Goal: Use online tool/utility: Utilize a website feature to perform a specific function

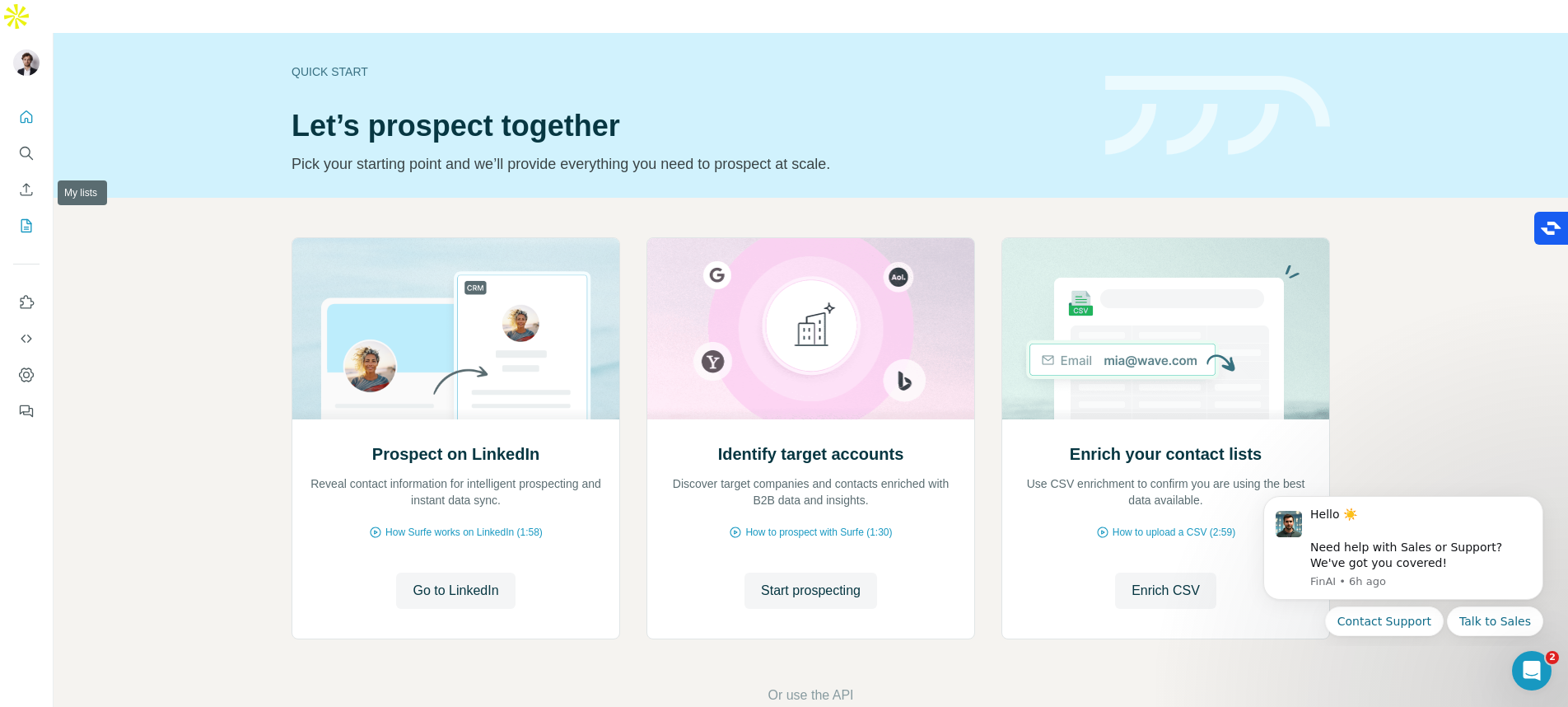
click at [26, 219] on icon "My lists" at bounding box center [26, 225] width 11 height 13
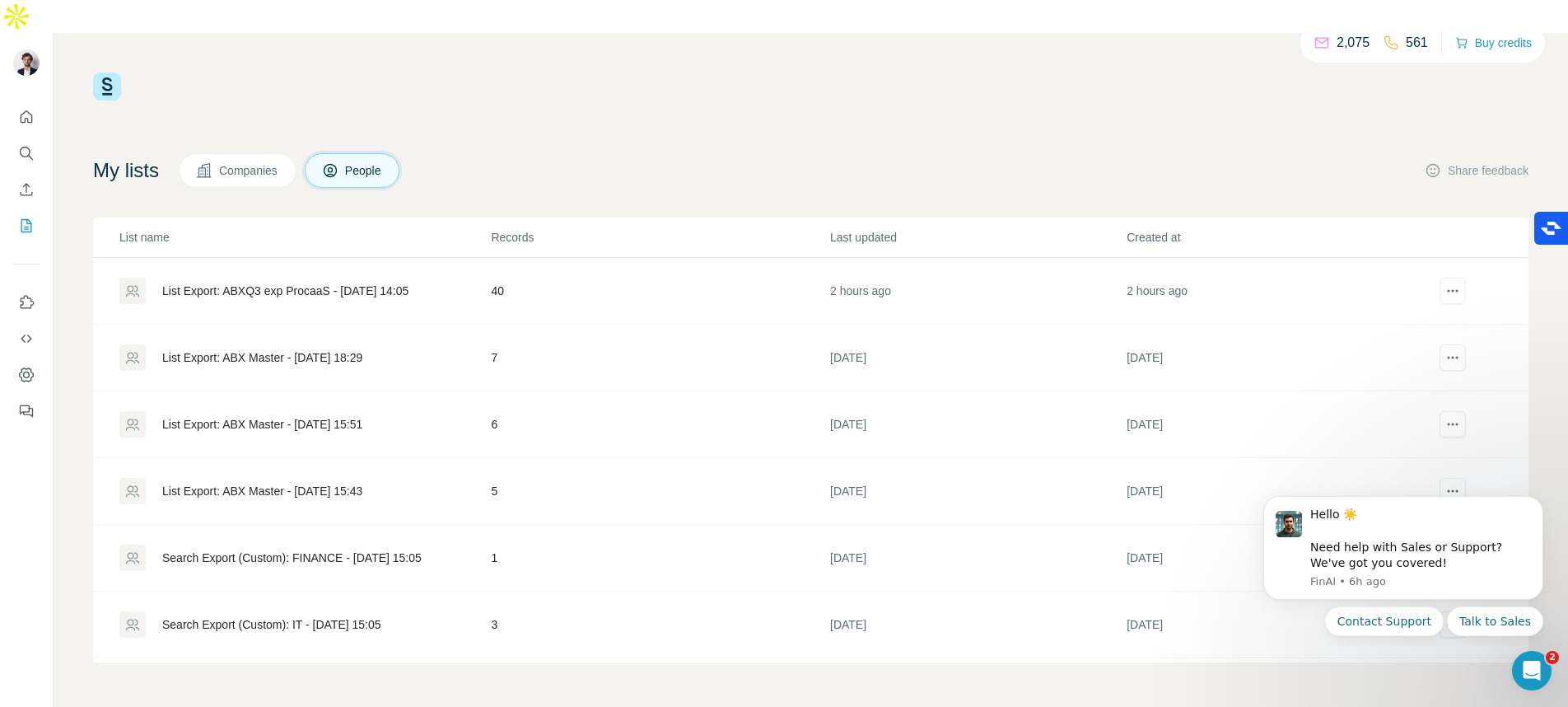
click at [310, 283] on div "List Export: ABXQ3 exp ProcaaS - [DATE] 14:05" at bounding box center [285, 291] width 246 height 17
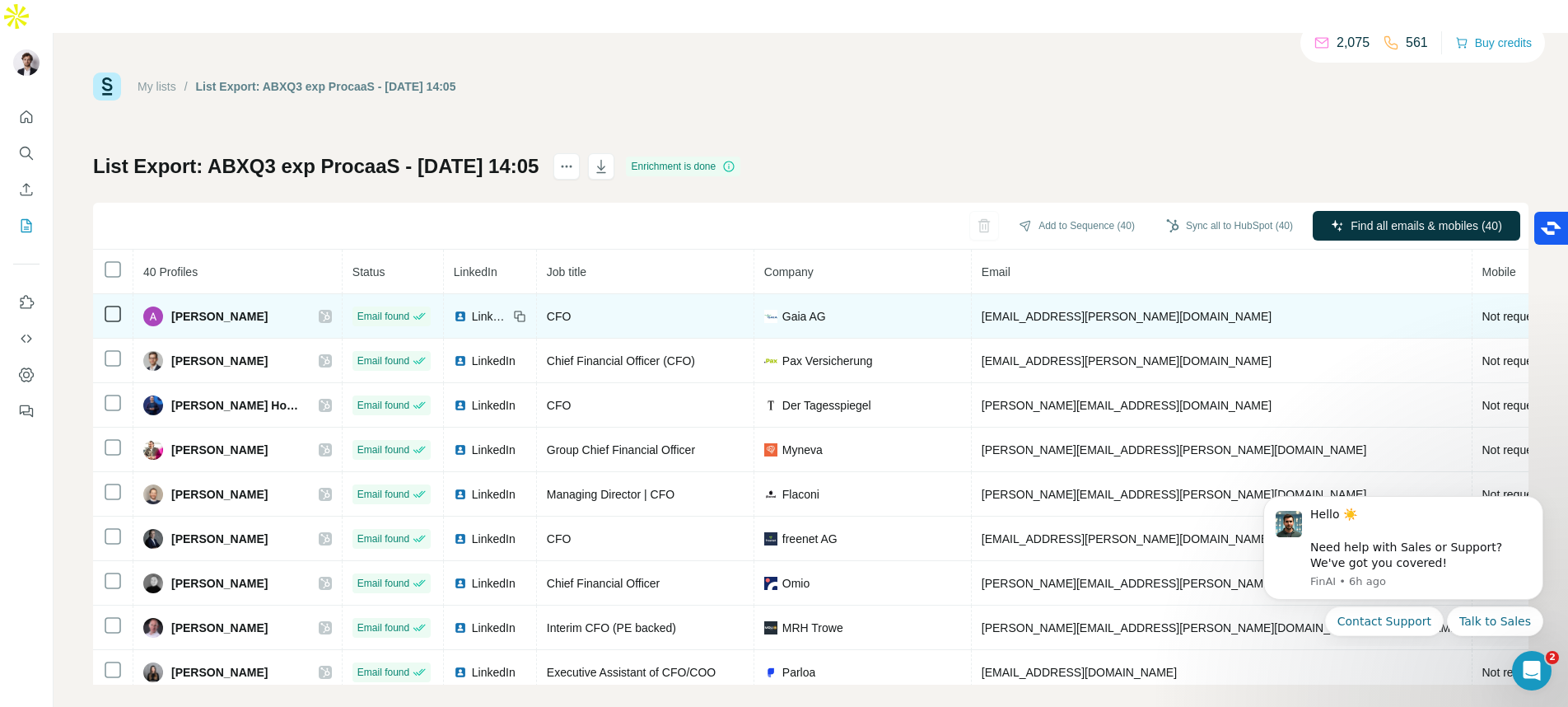
click at [1482, 310] on span "Not requested" at bounding box center [1518, 316] width 73 height 13
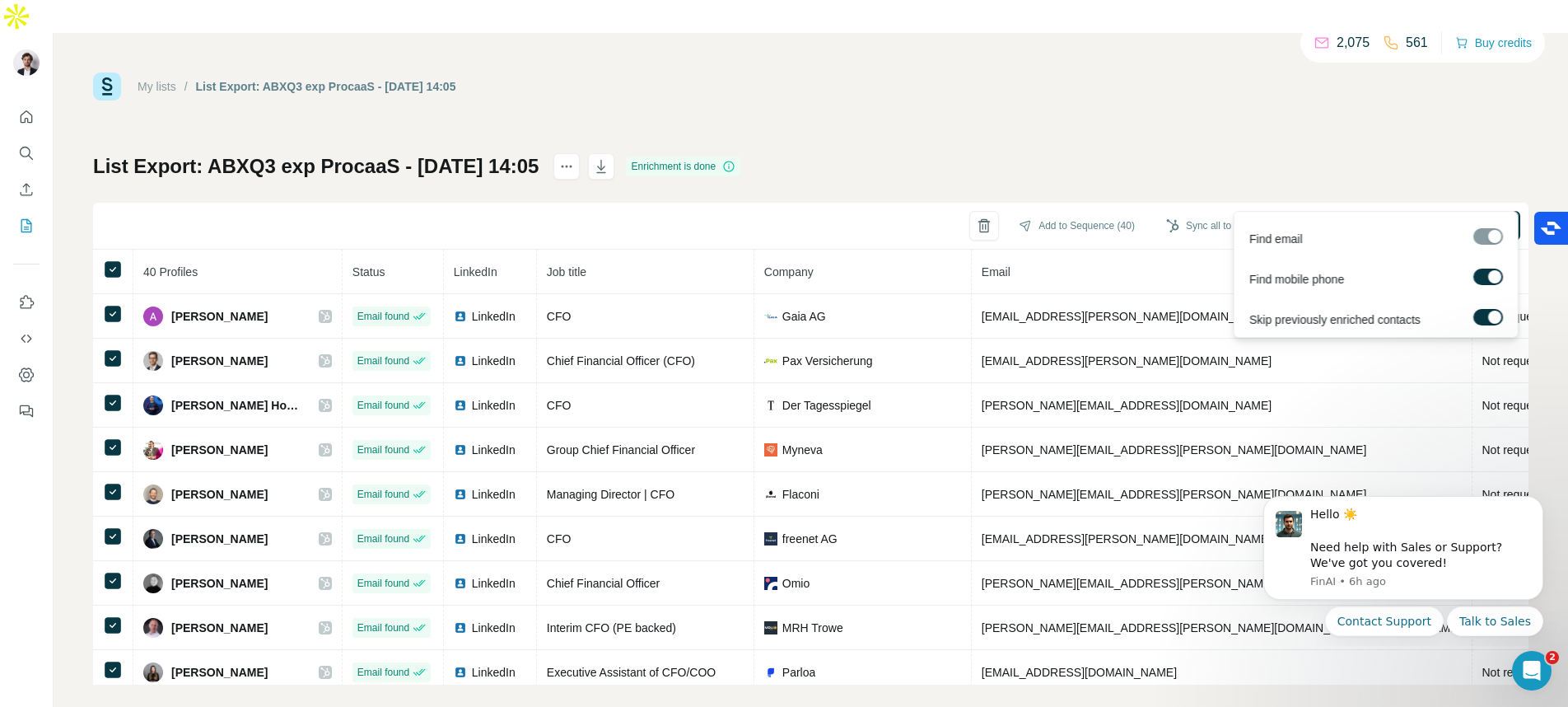
click at [1485, 235] on div at bounding box center [1488, 236] width 30 height 17
click at [1485, 314] on label at bounding box center [1488, 317] width 30 height 17
click at [1399, 218] on span "Find all emails & mobiles (40)" at bounding box center [1426, 226] width 152 height 17
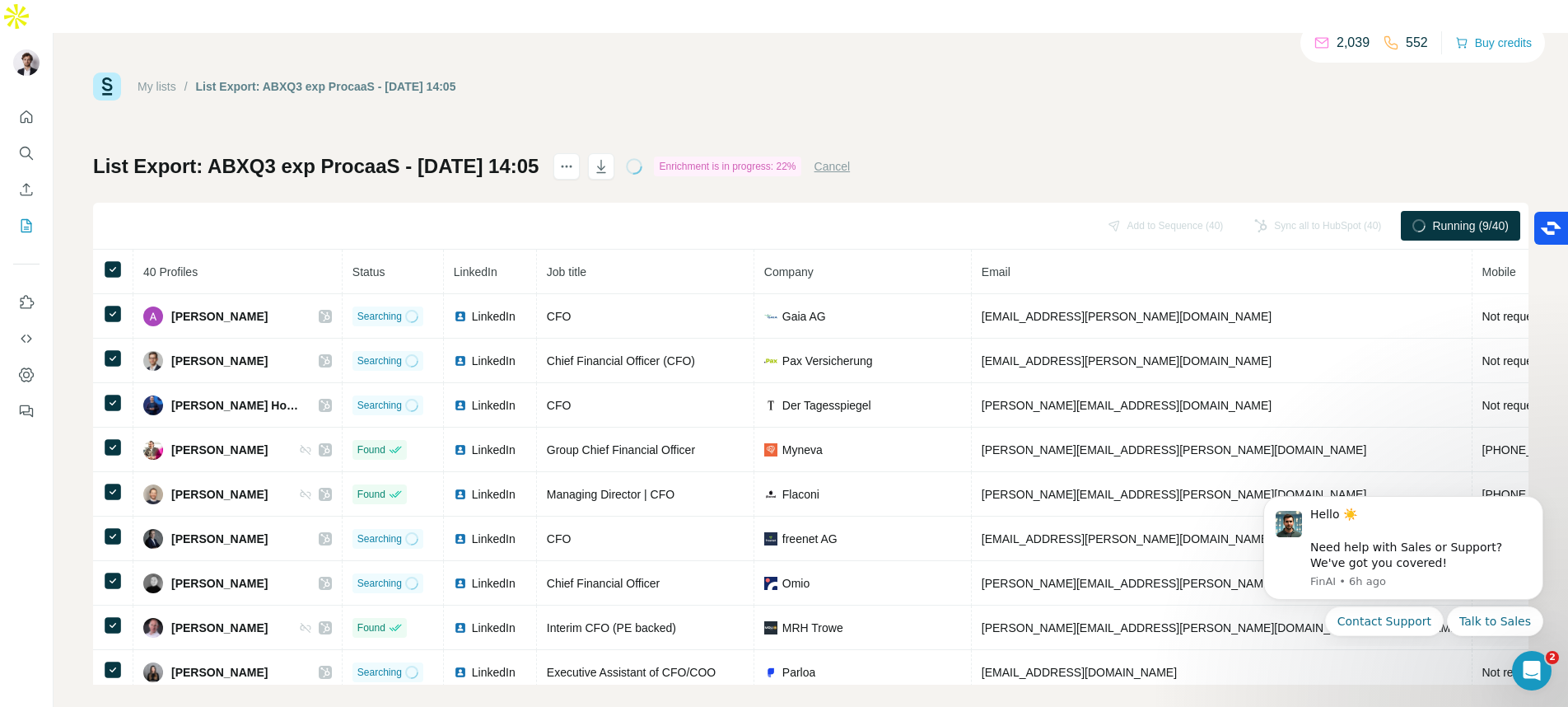
click at [1102, 153] on div "List Export: ABXQ3 exp ProcaaS - [DATE] 14:05 Enrichment is in progress: 22% Ca…" at bounding box center [810, 418] width 1435 height 531
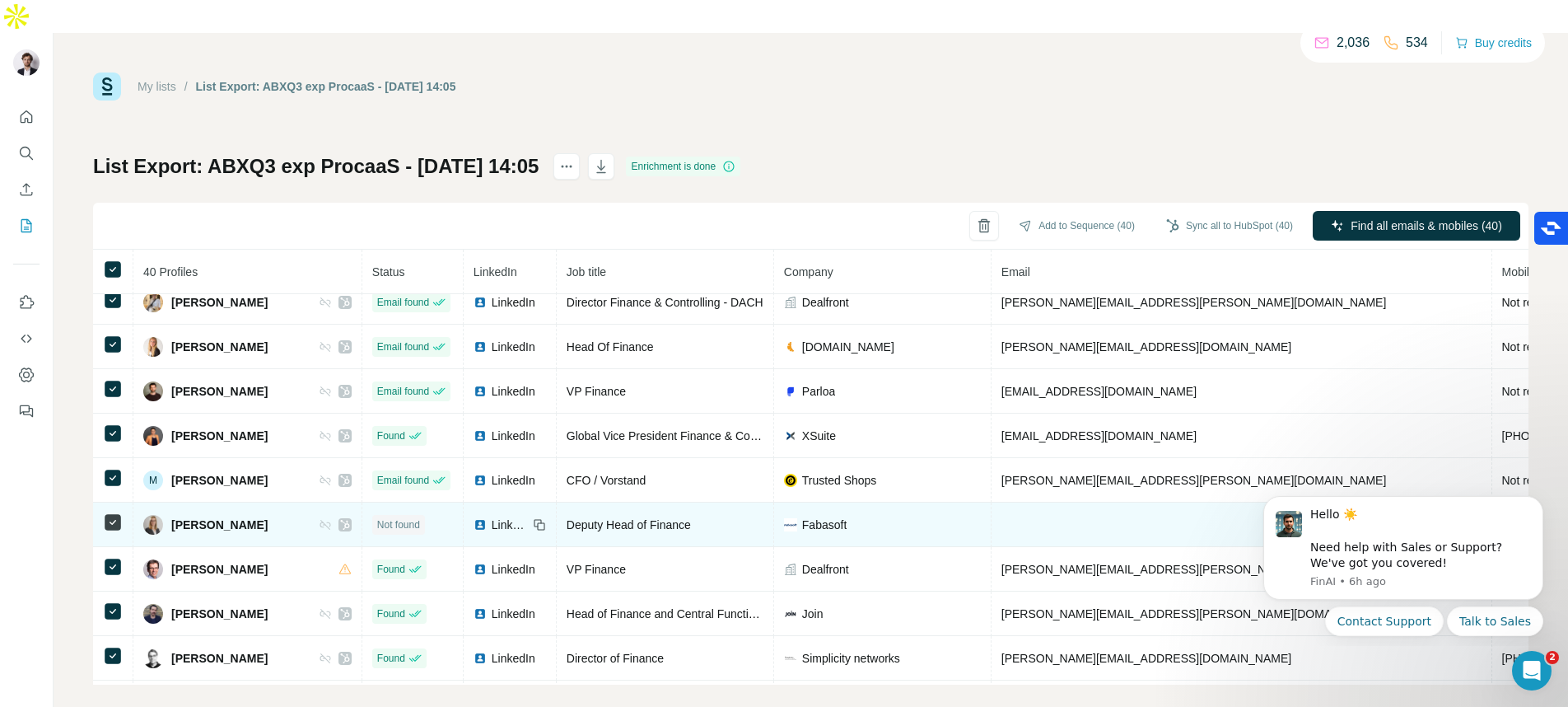
scroll to position [1111, 0]
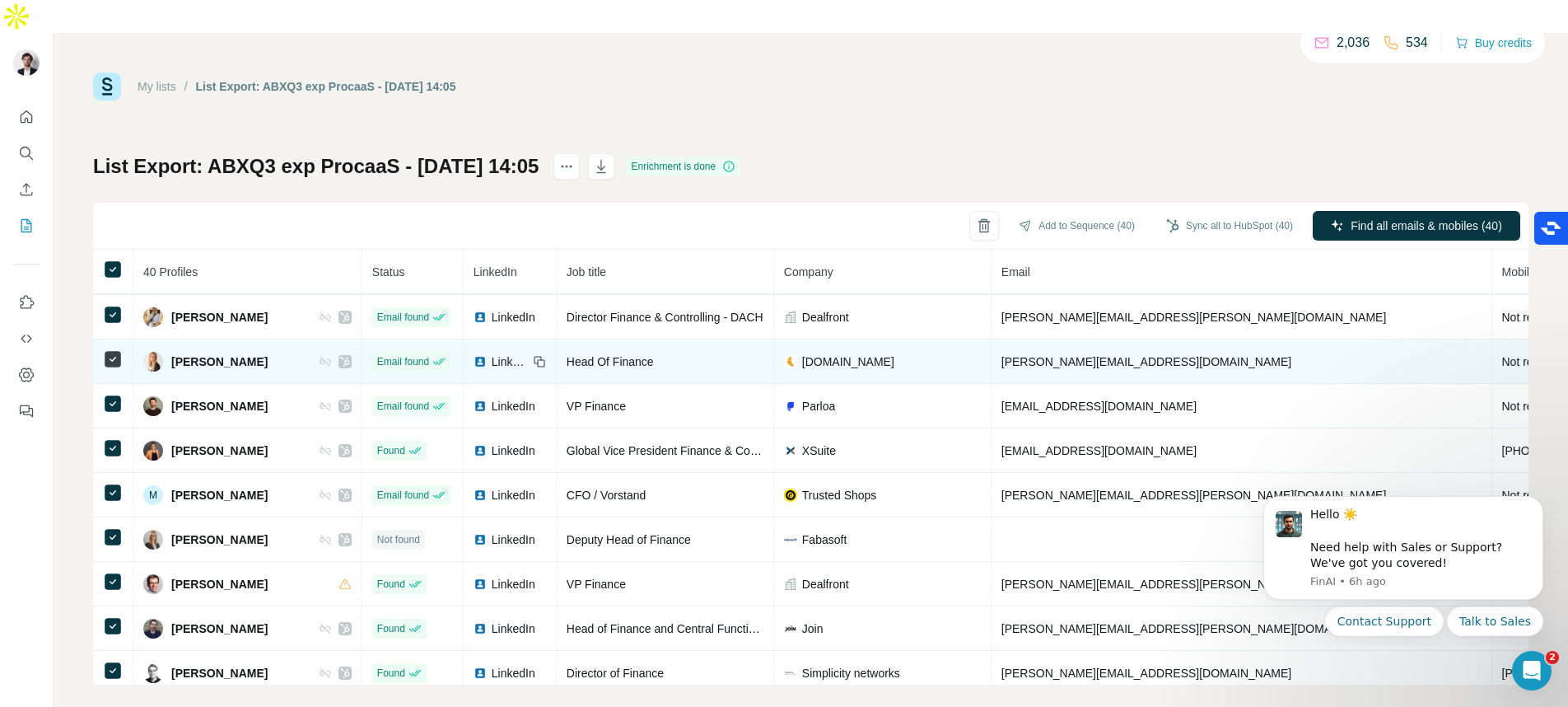
click at [1502, 355] on span "Not requested" at bounding box center [1538, 361] width 73 height 13
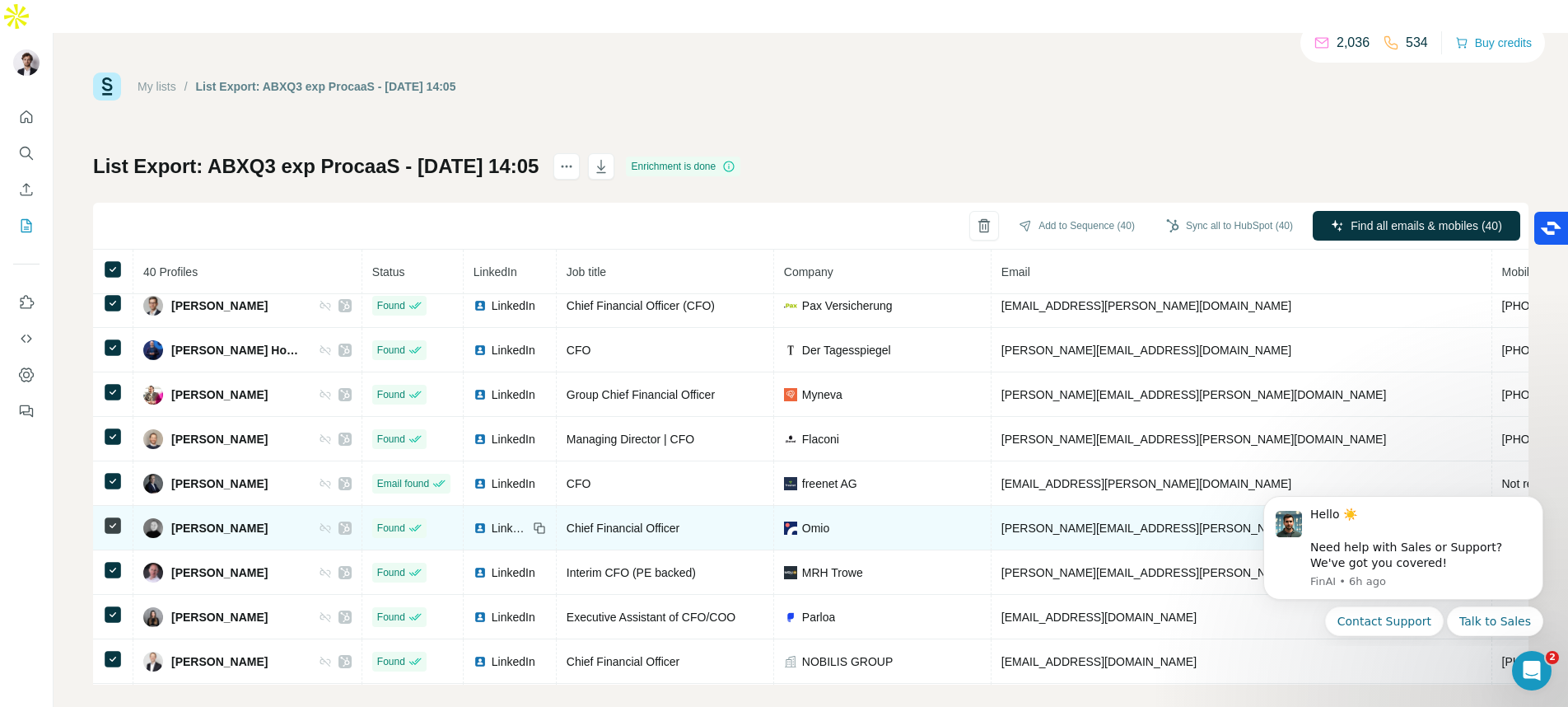
scroll to position [53, 0]
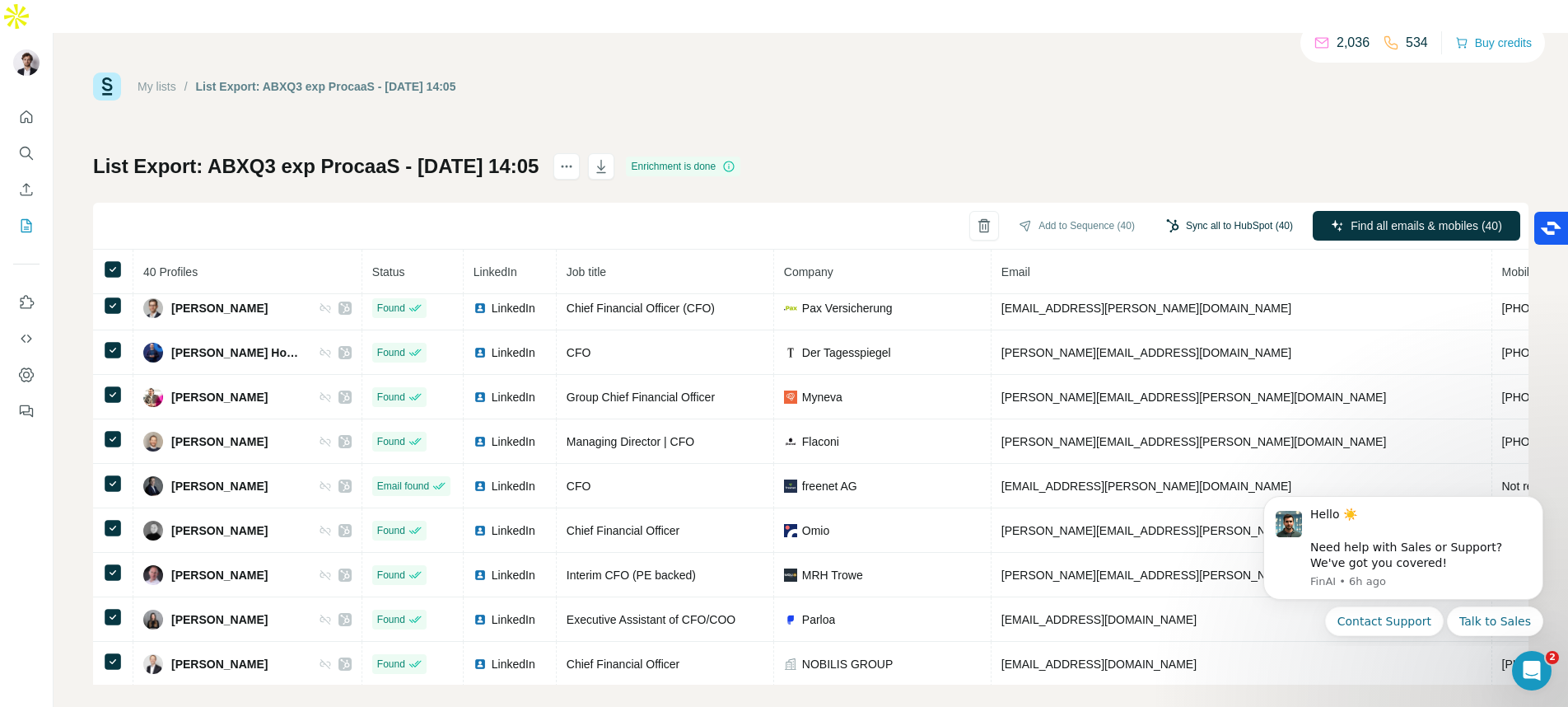
click at [1218, 213] on button "Sync all to HubSpot (40)" at bounding box center [1229, 226] width 150 height 25
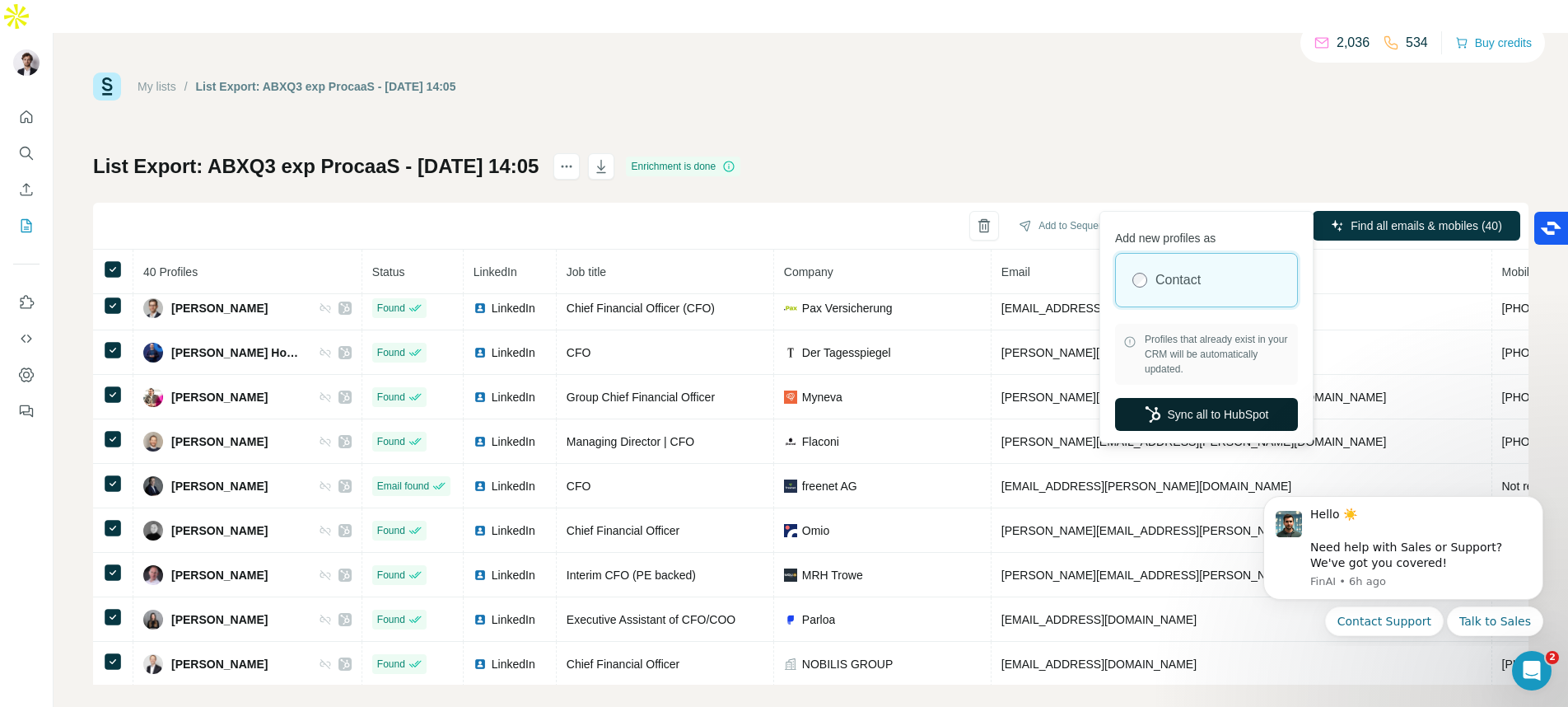
click at [1186, 408] on button "Sync all to HubSpot" at bounding box center [1206, 415] width 183 height 33
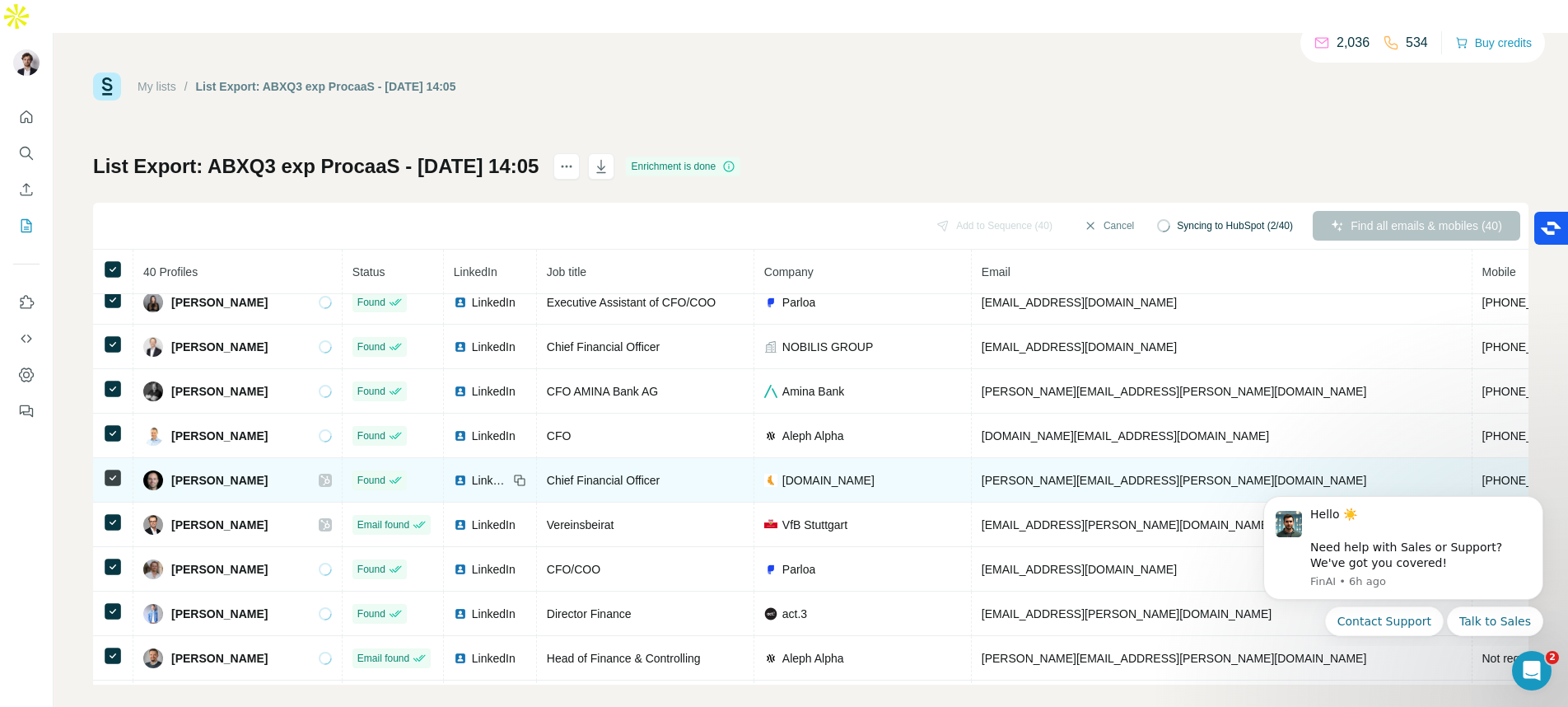
scroll to position [343, 0]
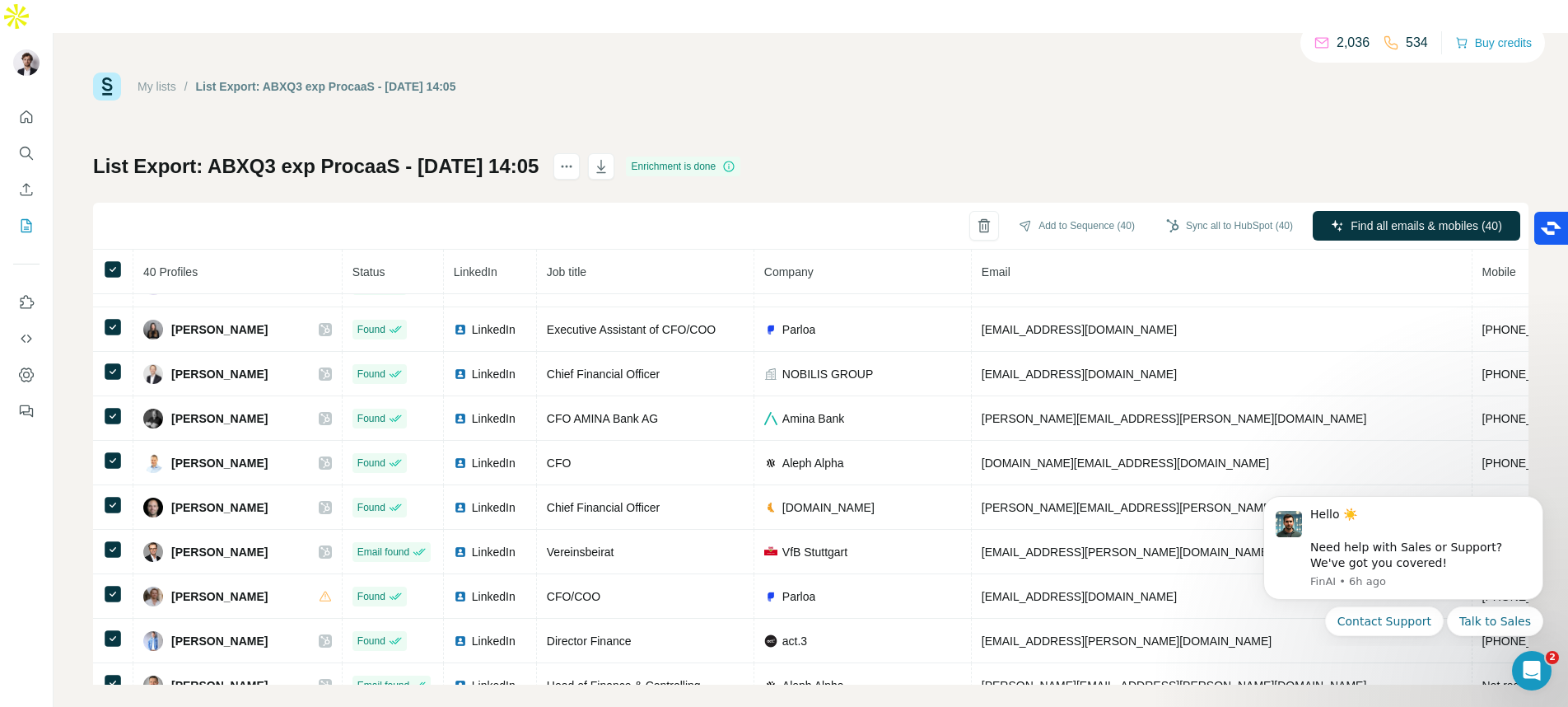
click at [989, 76] on div "My lists / List Export: ABXQ3 exp ProcaaS - [DATE] 14:05 2,036 534 Buy credits …" at bounding box center [810, 379] width 1435 height 612
